Goal: Information Seeking & Learning: Learn about a topic

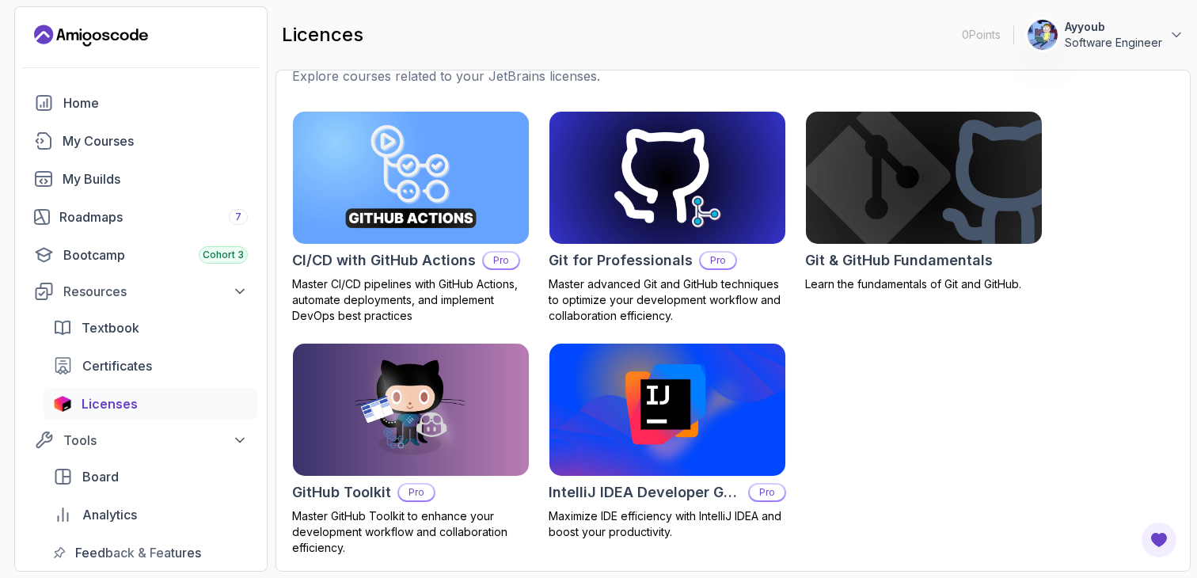
click at [1117, 37] on p "Software Engineer" at bounding box center [1112, 43] width 97 height 16
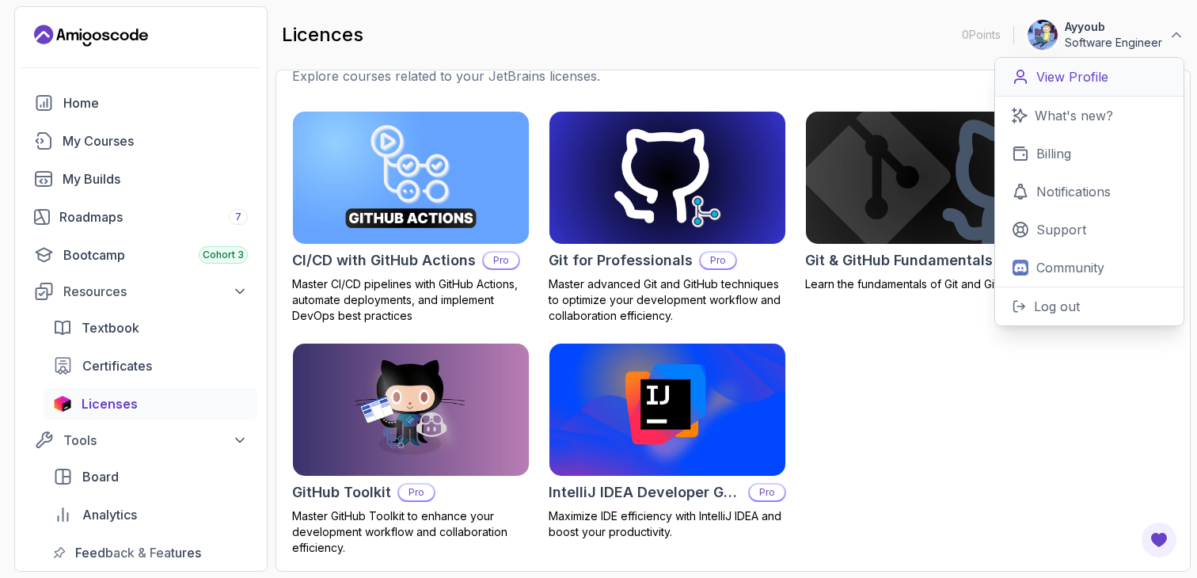
click at [1098, 74] on p "View Profile" at bounding box center [1072, 76] width 72 height 19
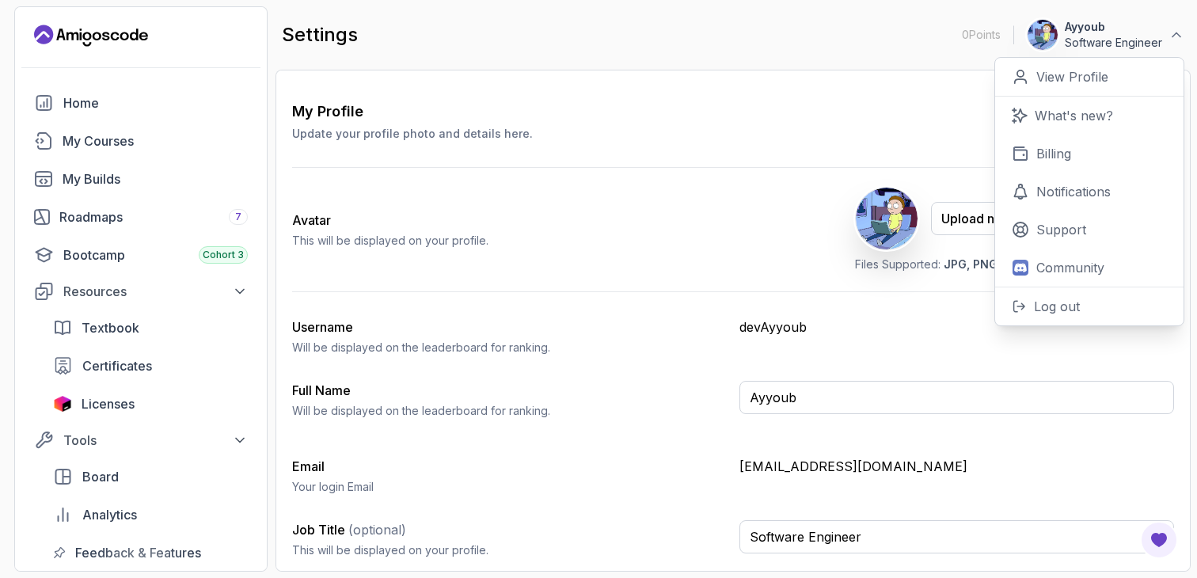
click at [647, 292] on div "My Profile Update your profile photo and details here. Save Avatar This will be…" at bounding box center [733, 336] width 882 height 470
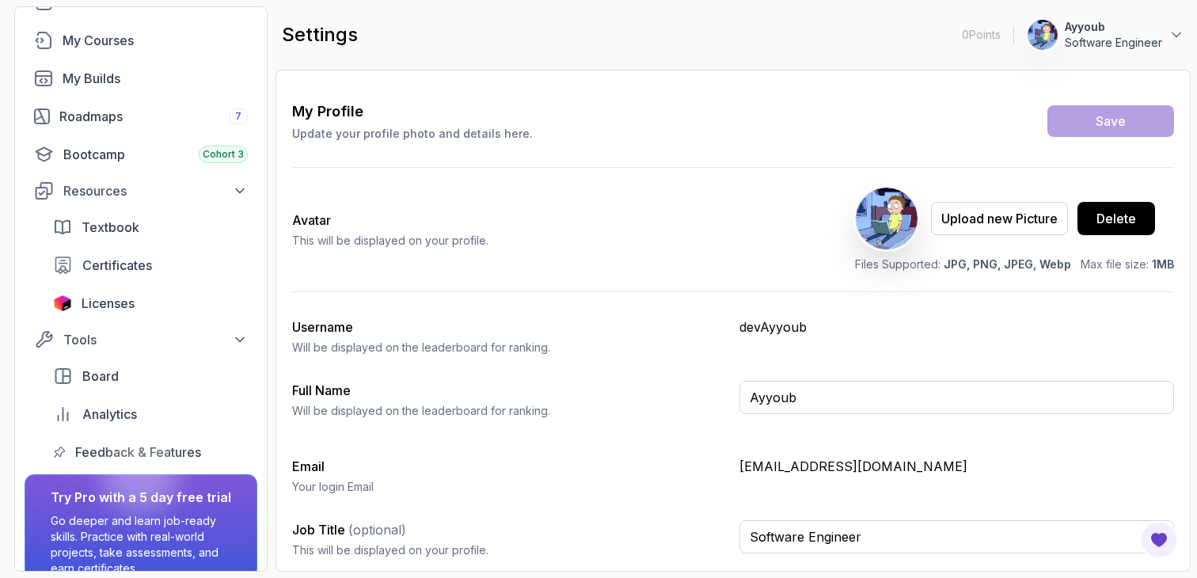
scroll to position [177, 0]
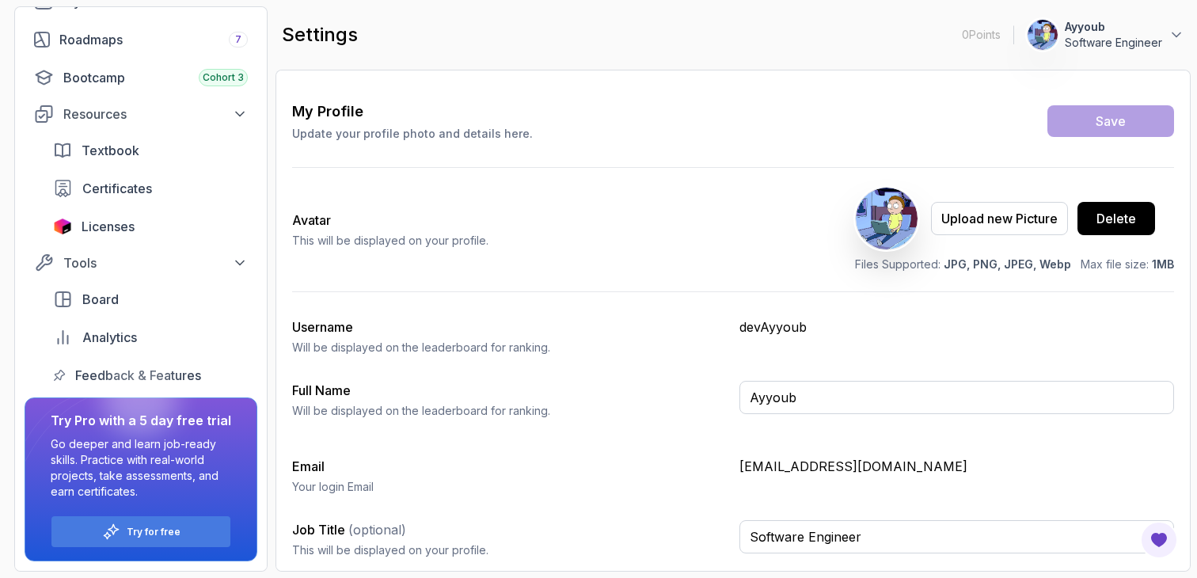
click at [164, 369] on div at bounding box center [140, 398] width 76 height 76
click at [151, 375] on div at bounding box center [140, 398] width 76 height 76
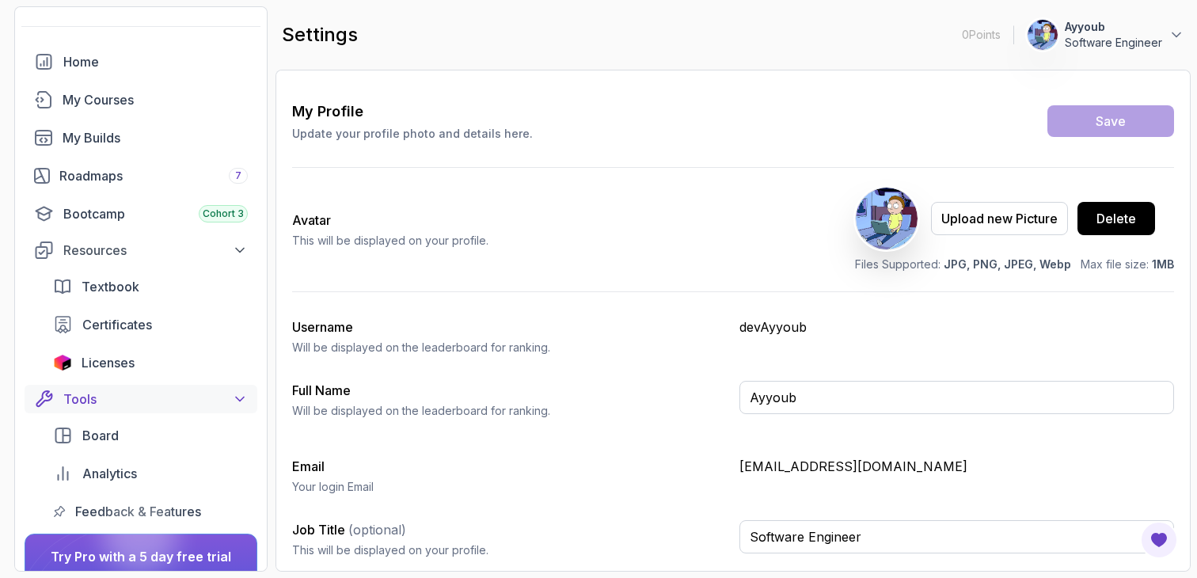
scroll to position [0, 0]
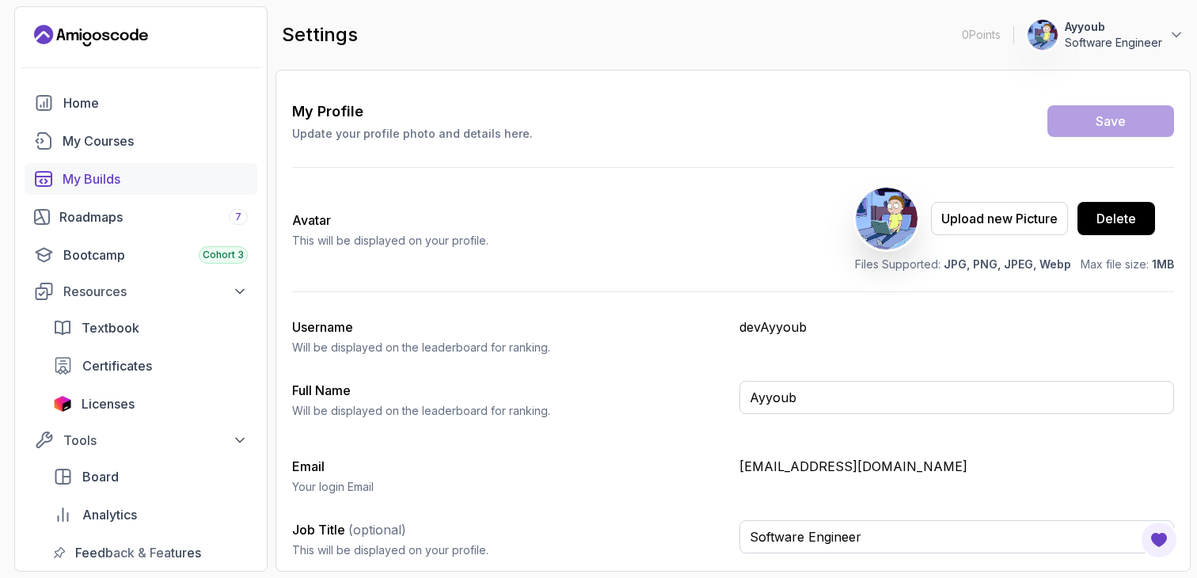
click at [154, 178] on div "My Builds" at bounding box center [155, 178] width 185 height 19
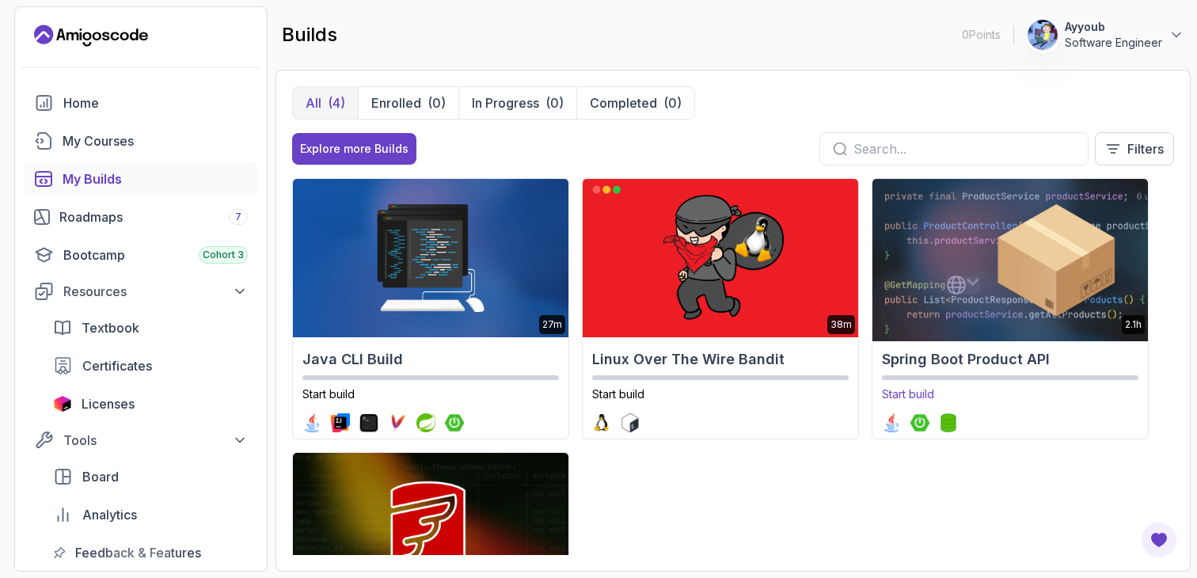
click at [943, 266] on img at bounding box center [1009, 258] width 289 height 166
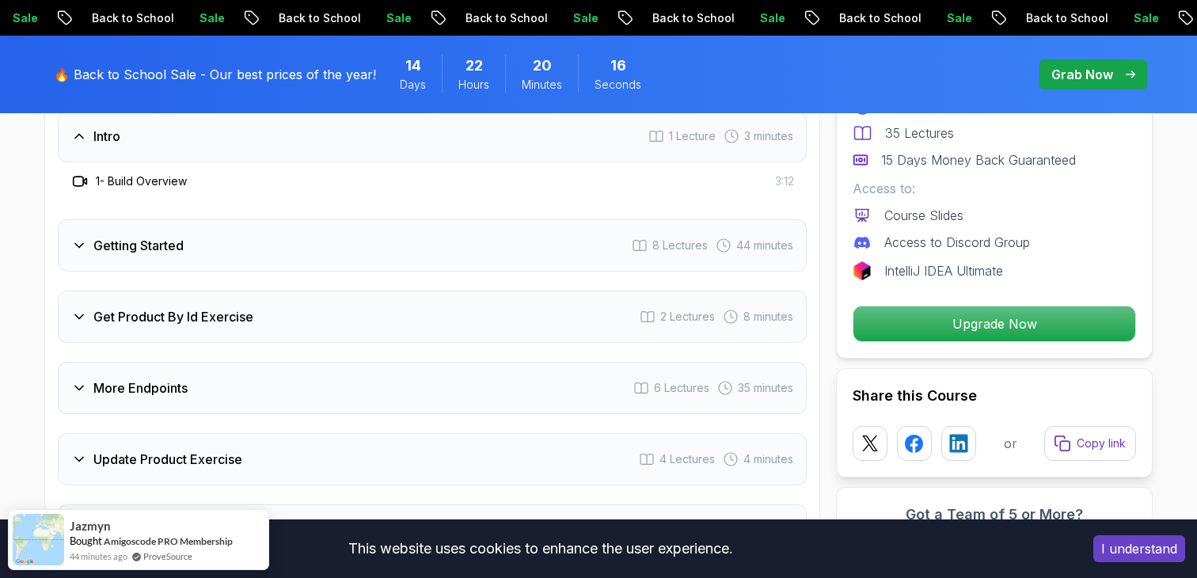
scroll to position [2075, 0]
